Goal: Complete application form

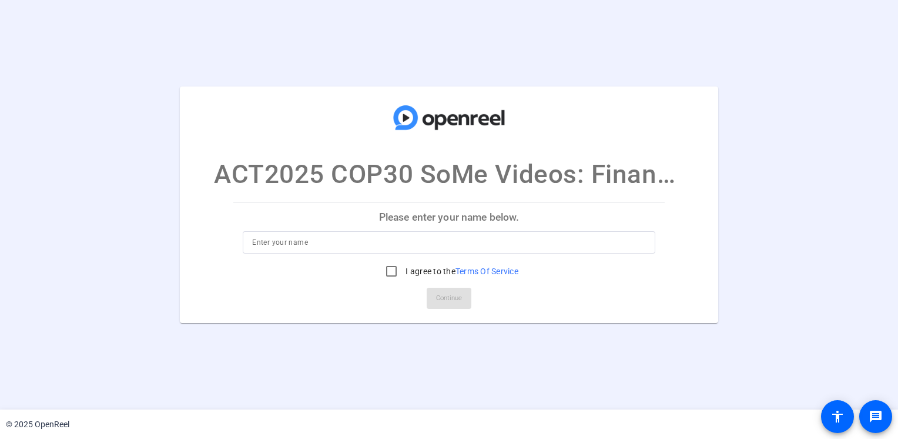
click at [399, 242] on input at bounding box center [448, 242] width 393 height 14
type input "[PERSON_NAME] [PERSON_NAME]"
click at [394, 274] on input "I agree to the Terms Of Service" at bounding box center [392, 271] width 24 height 24
checkbox input "true"
click at [419, 248] on input "[PERSON_NAME] [PERSON_NAME]" at bounding box center [448, 242] width 393 height 14
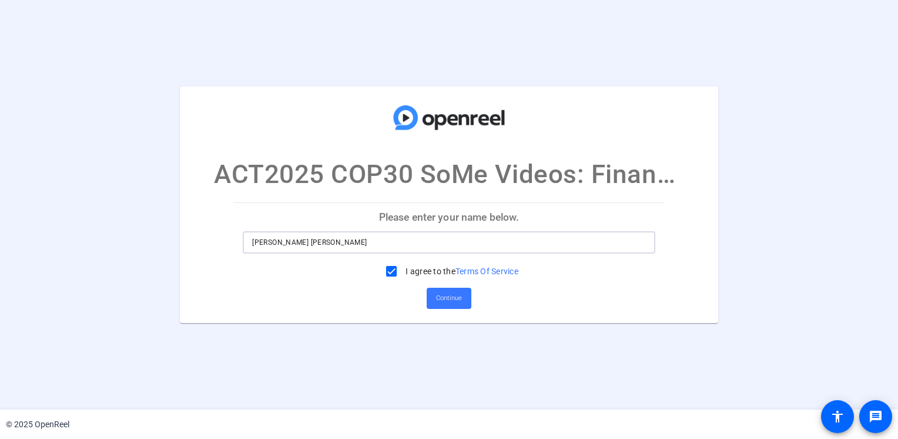
type input "[PERSON_NAME]"
click at [442, 300] on span "Continue" at bounding box center [449, 298] width 26 height 18
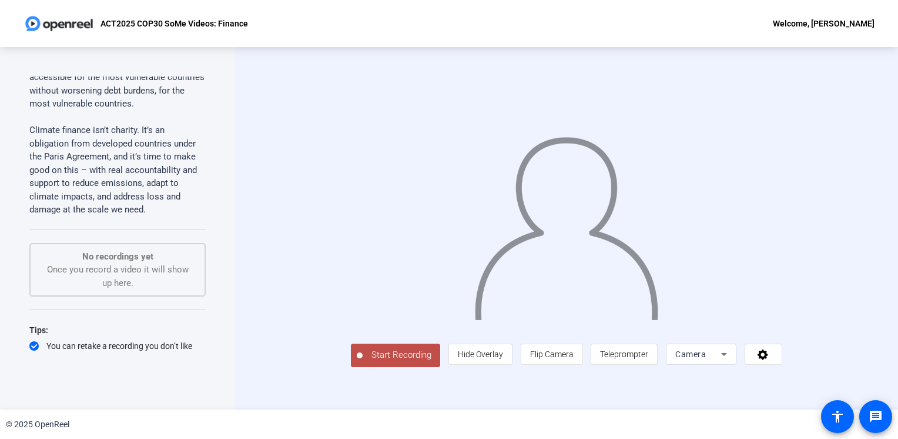
scroll to position [163, 0]
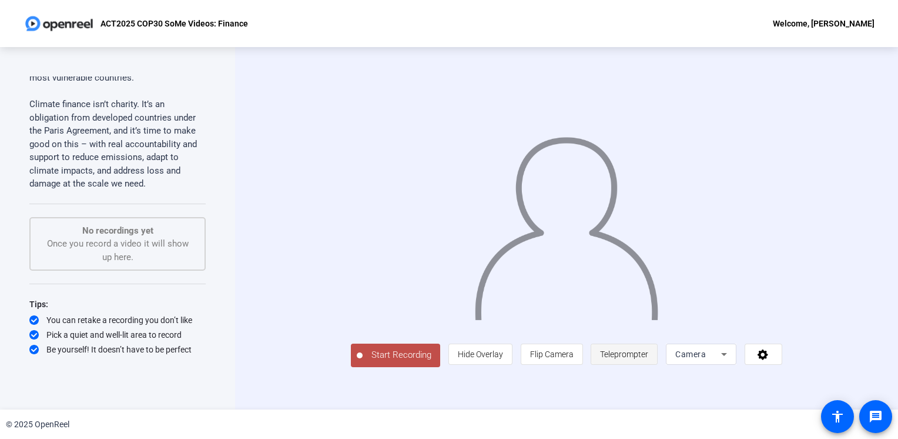
click at [648, 359] on span "Teleprompter" at bounding box center [624, 353] width 48 height 9
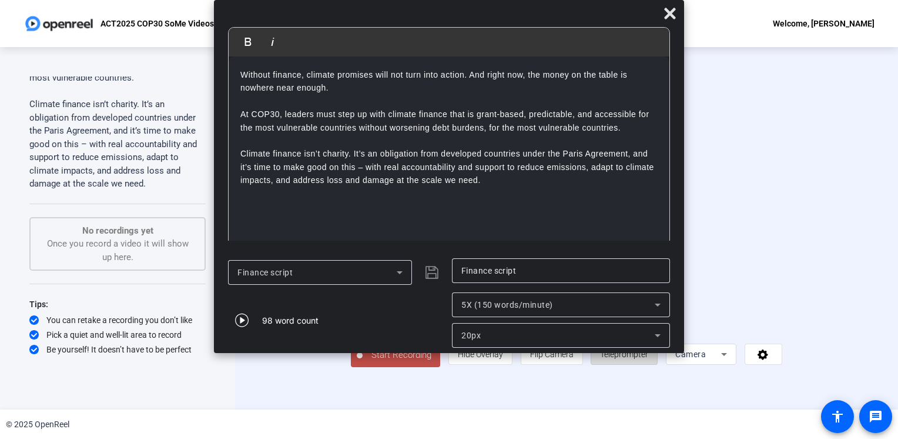
click at [648, 359] on span "Teleprompter" at bounding box center [624, 353] width 48 height 9
